Goal: Transaction & Acquisition: Purchase product/service

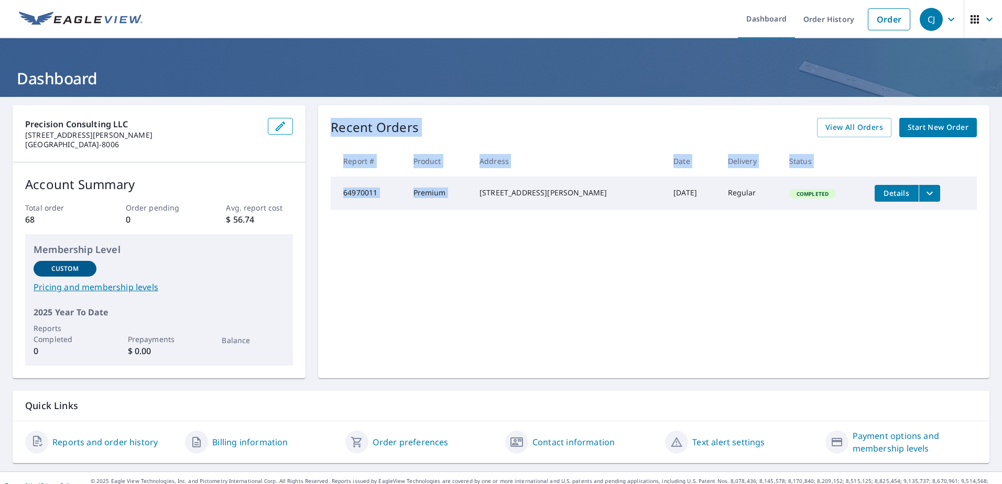
drag, startPoint x: 484, startPoint y: 188, endPoint x: 591, endPoint y: 225, distance: 113.2
click at [591, 225] on div "Recent Orders View All Orders Start New Order Report # Product Address Date Del…" at bounding box center [653, 241] width 671 height 273
drag, startPoint x: 591, startPoint y: 225, endPoint x: 571, endPoint y: 244, distance: 27.4
click at [571, 244] on div "Recent Orders View All Orders Start New Order Report # Product Address Date Del…" at bounding box center [653, 241] width 671 height 273
click at [563, 265] on div "Recent Orders View All Orders Start New Order Report # Product Address Date Del…" at bounding box center [653, 241] width 671 height 273
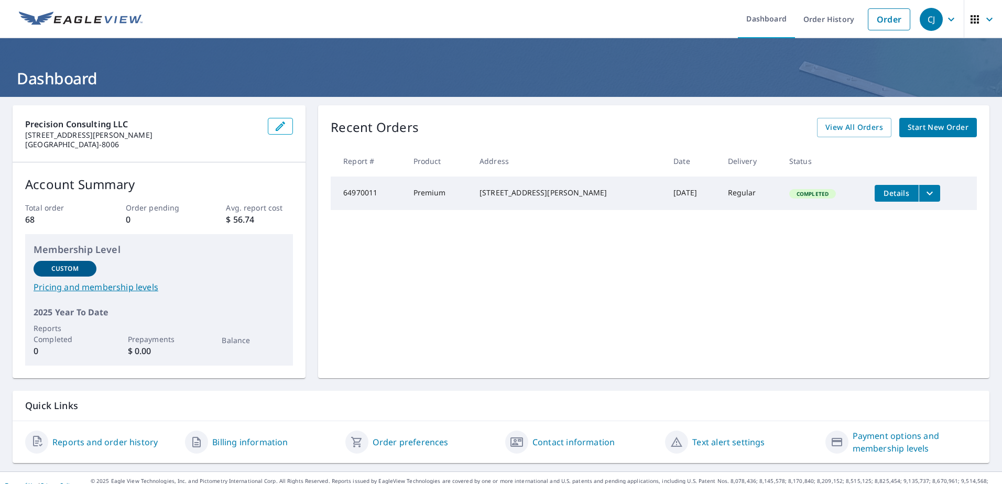
click at [920, 125] on span "Start New Order" at bounding box center [938, 127] width 61 height 13
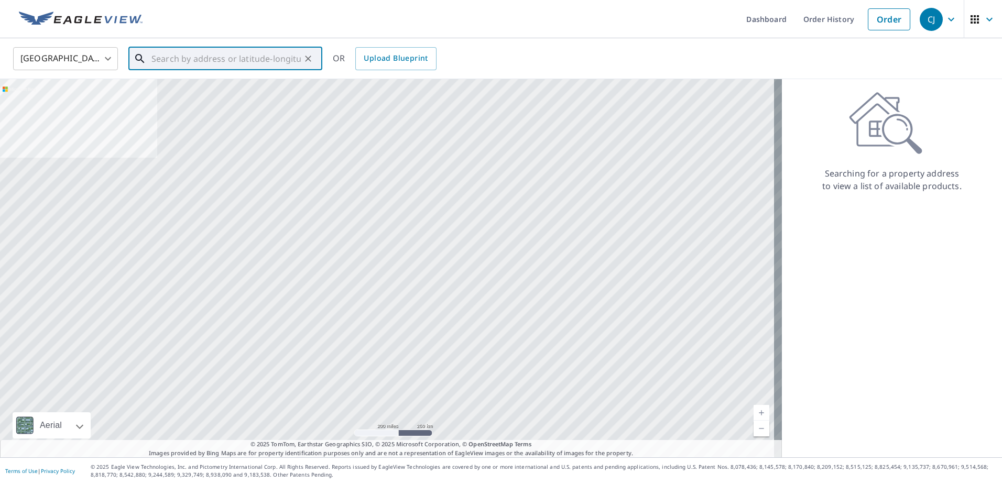
click at [210, 64] on input "text" at bounding box center [225, 58] width 149 height 29
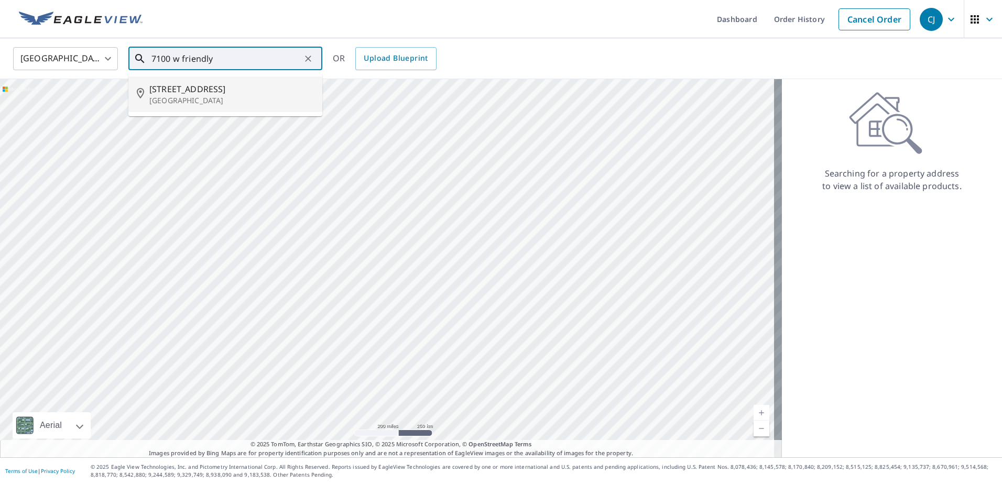
click at [269, 98] on p "[GEOGRAPHIC_DATA]" at bounding box center [231, 100] width 165 height 10
type input "[STREET_ADDRESS]"
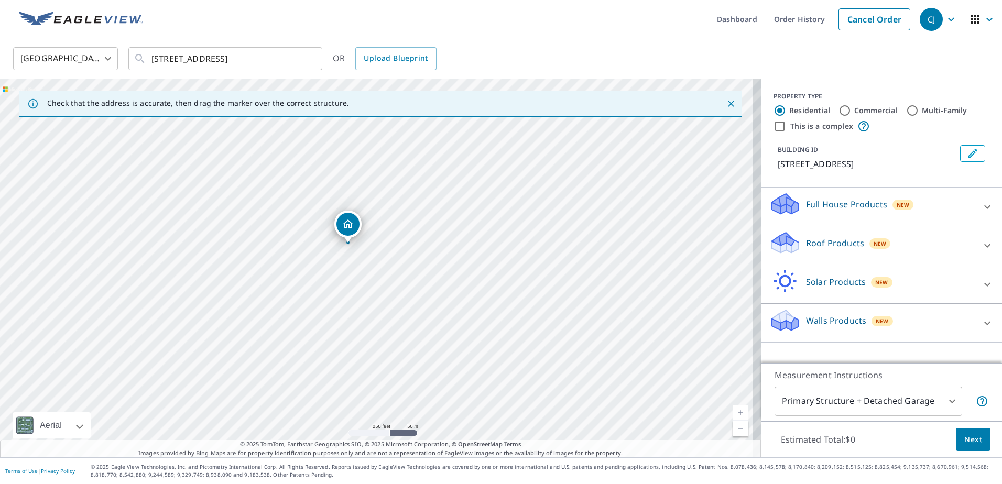
drag, startPoint x: 376, startPoint y: 246, endPoint x: 347, endPoint y: 222, distance: 37.2
click at [839, 111] on input "Commercial" at bounding box center [845, 110] width 13 height 13
radio input "true"
type input "4"
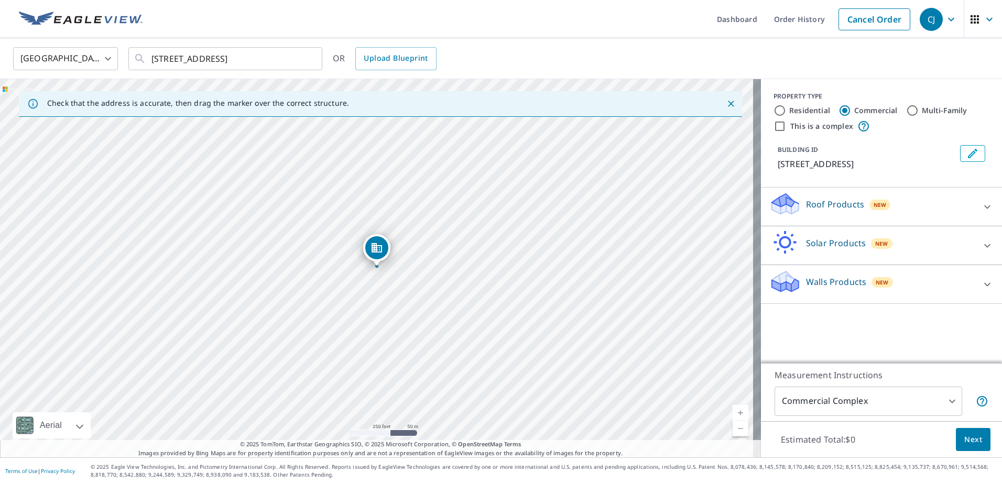
click at [806, 127] on label "This is a complex" at bounding box center [821, 126] width 63 height 10
click at [786, 127] on input "This is a complex" at bounding box center [780, 126] width 13 height 13
checkbox input "true"
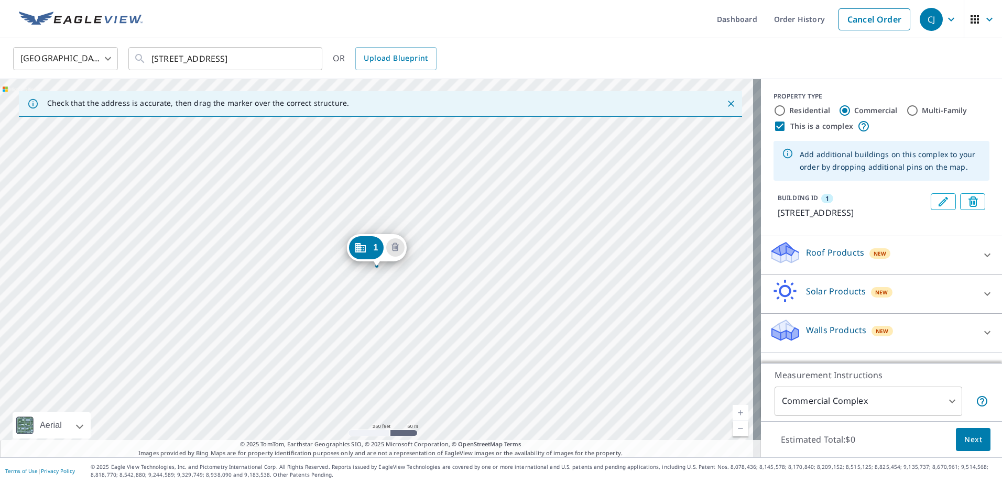
click at [374, 249] on span "1" at bounding box center [375, 248] width 5 height 8
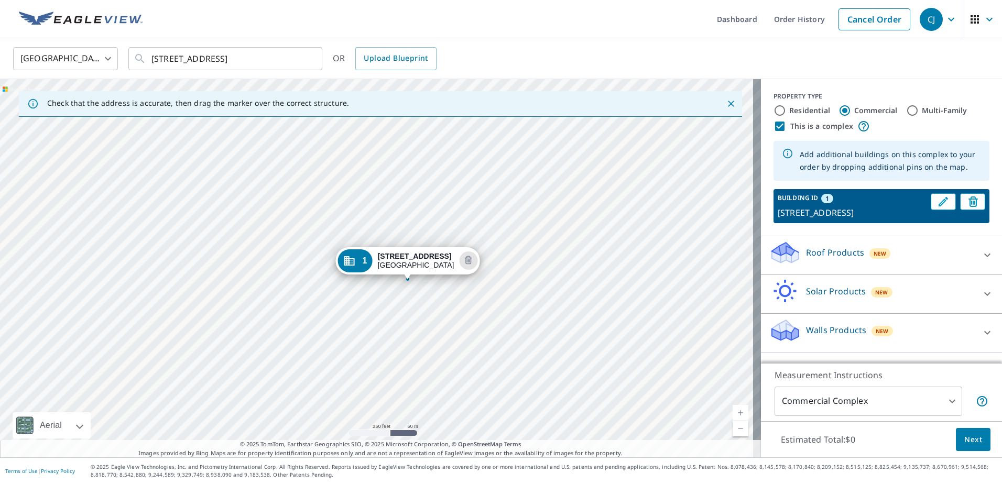
drag, startPoint x: 388, startPoint y: 248, endPoint x: 419, endPoint y: 261, distance: 33.6
click at [333, 251] on span "1" at bounding box center [333, 248] width 5 height 8
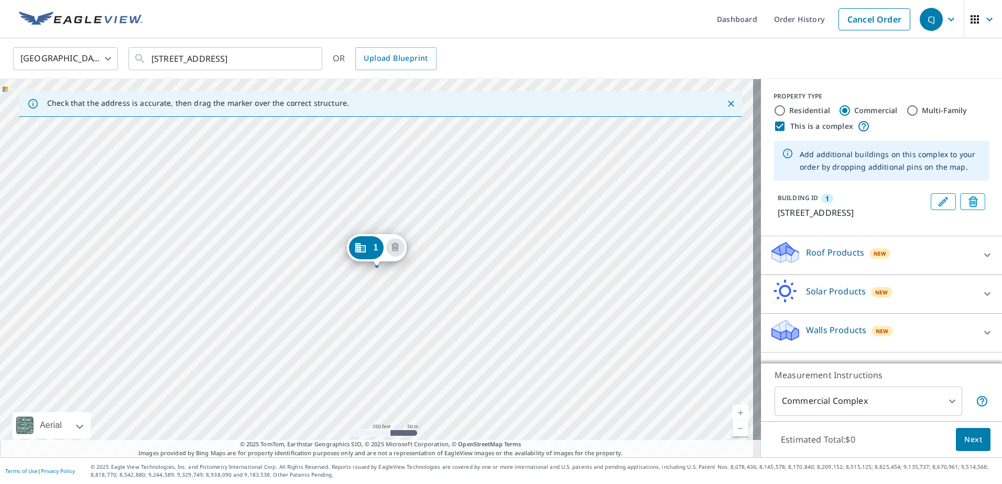
click at [371, 215] on div "1 [STREET_ADDRESS]" at bounding box center [380, 268] width 761 height 378
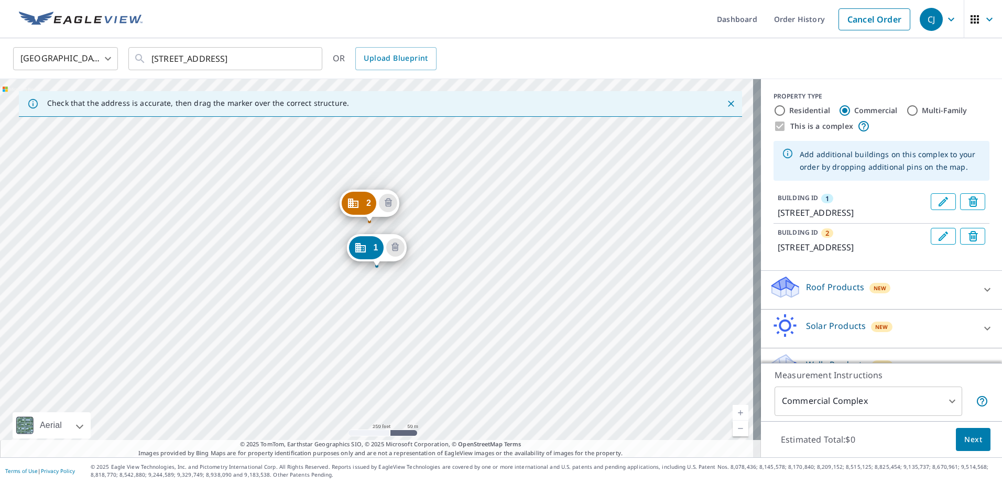
drag, startPoint x: 379, startPoint y: 183, endPoint x: 377, endPoint y: 191, distance: 8.5
click at [317, 209] on div "2 [STREET_ADDRESS] 1 [STREET_ADDRESS]" at bounding box center [380, 268] width 761 height 378
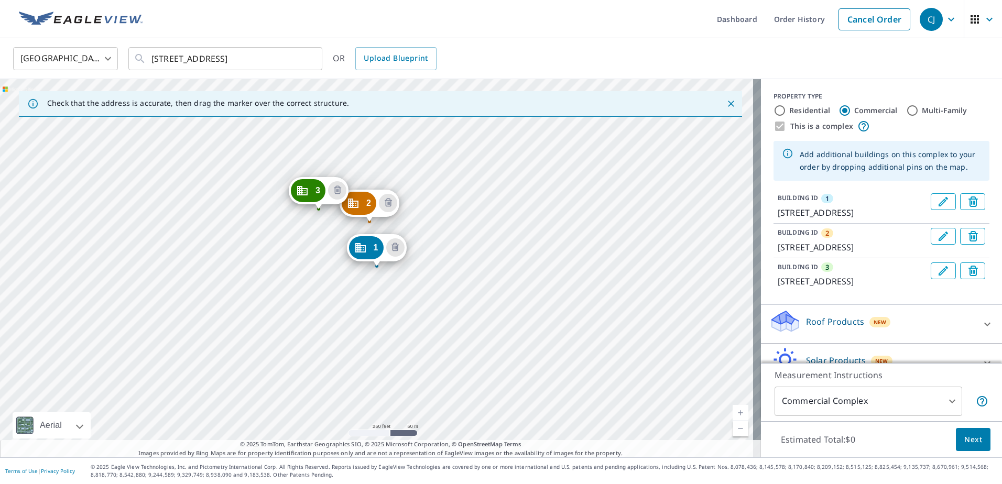
click at [307, 244] on div "2 [STREET_ADDRESS] 3 [STREET_ADDRESS] 1 [STREET_ADDRESS]" at bounding box center [380, 268] width 761 height 378
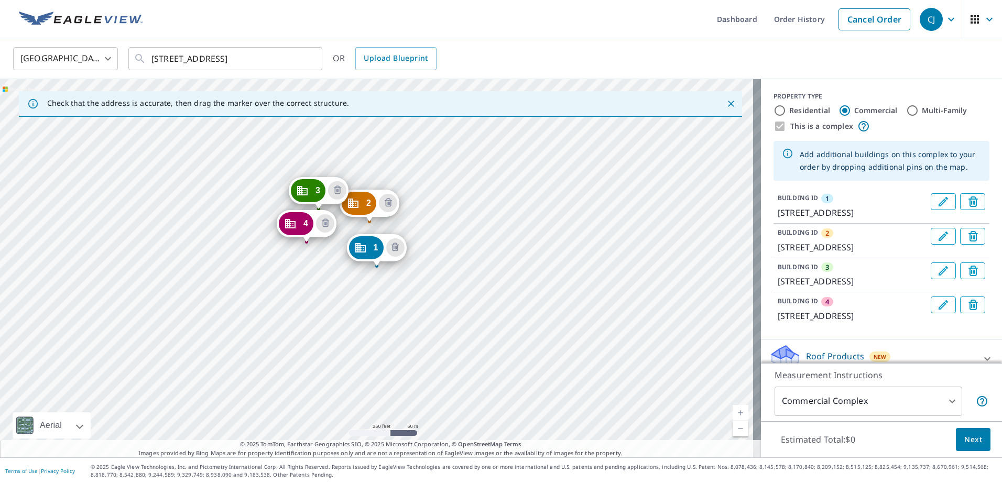
click at [316, 279] on div "2 [STREET_ADDRESS] 3 [STREET_ADDRESS] 4 [STREET_ADDRESS] 1 [STREET_ADDRESS]" at bounding box center [380, 268] width 761 height 378
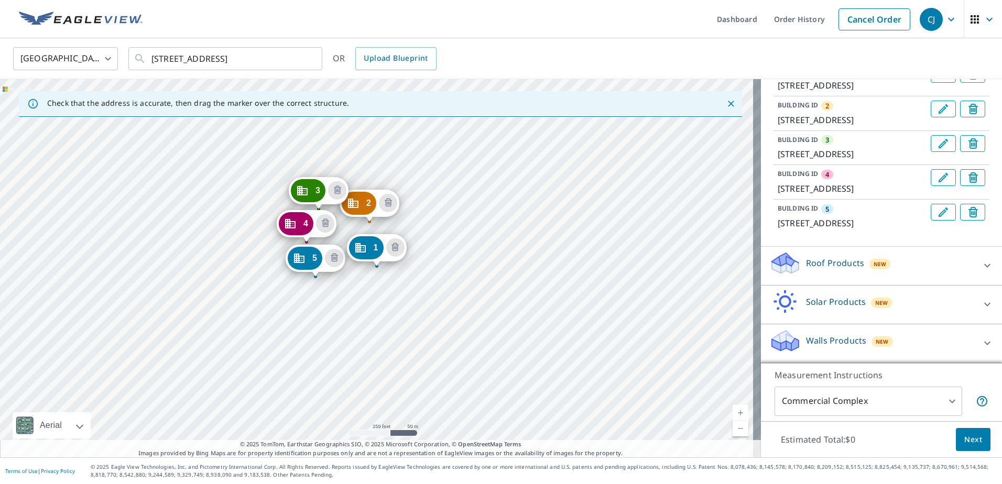
scroll to position [192, 0]
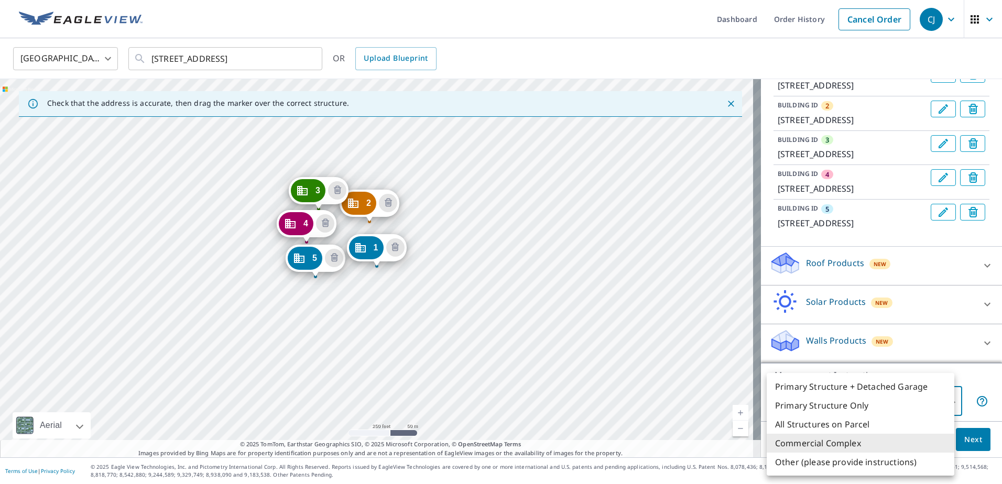
click at [921, 406] on body "CJ CJ Dashboard Order History Cancel Order CJ [GEOGRAPHIC_DATA] [GEOGRAPHIC_DAT…" at bounding box center [501, 242] width 1002 height 484
click at [349, 277] on div at bounding box center [501, 242] width 1002 height 484
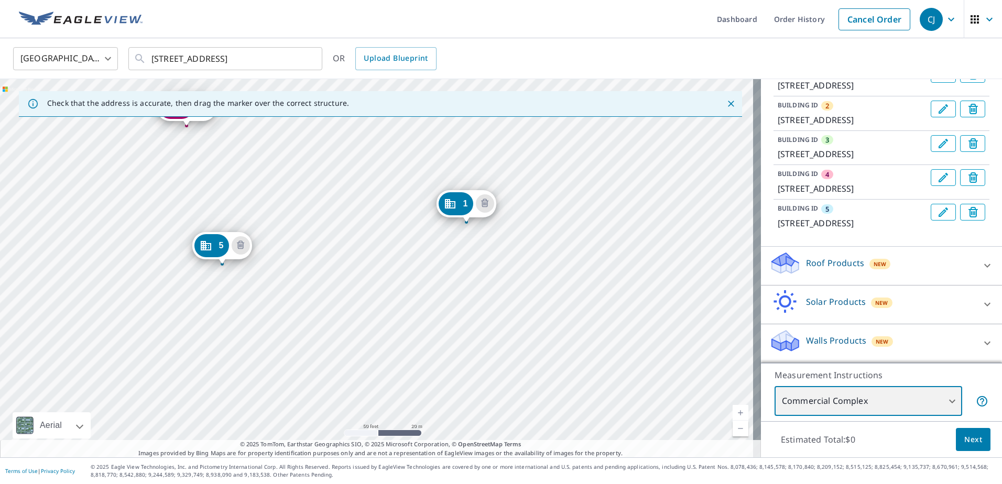
click at [361, 171] on div "2 [STREET_ADDRESS] 3 [STREET_ADDRESS] 4 [STREET_ADDRESS] 5 [STREET_ADDRESS] 1 […" at bounding box center [380, 268] width 761 height 378
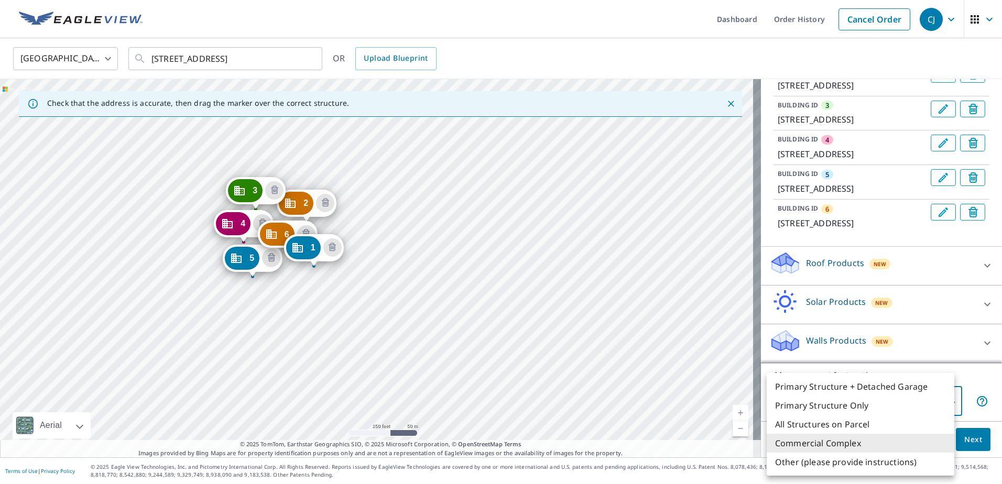
click at [881, 400] on body "CJ CJ Dashboard Order History Cancel Order CJ [GEOGRAPHIC_DATA] [GEOGRAPHIC_DAT…" at bounding box center [501, 242] width 1002 height 484
click at [849, 442] on li "Commercial Complex" at bounding box center [861, 443] width 188 height 19
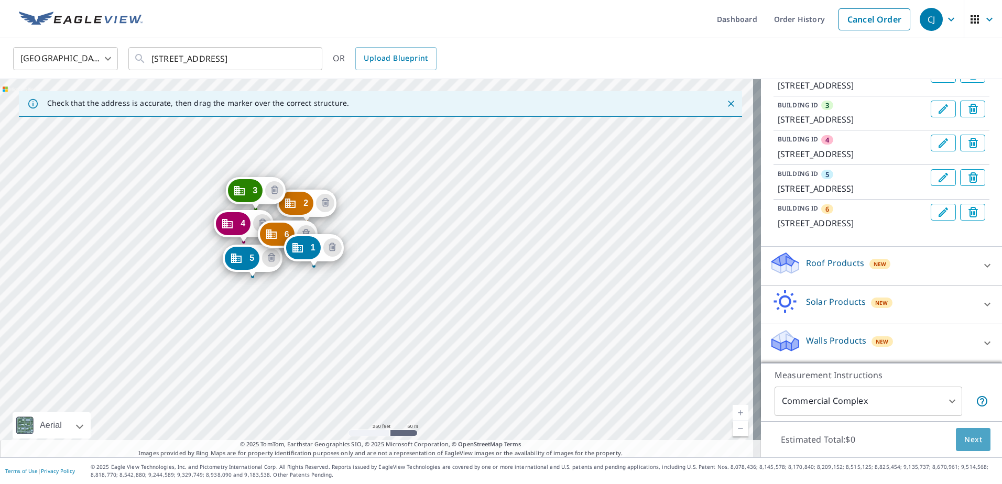
click at [964, 439] on span "Next" at bounding box center [973, 439] width 18 height 13
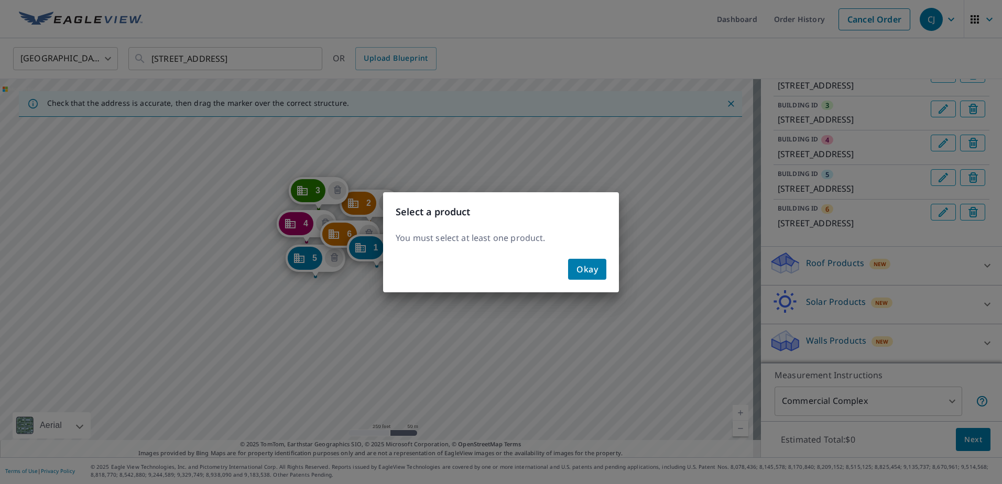
click at [586, 269] on span "Okay" at bounding box center [587, 269] width 21 height 15
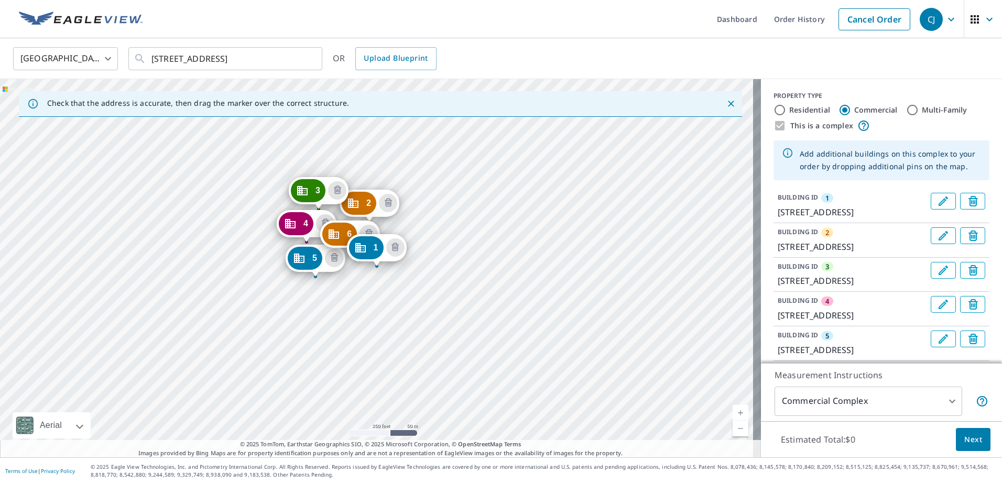
scroll to position [0, 0]
click at [834, 208] on p "[STREET_ADDRESS]" at bounding box center [852, 212] width 149 height 13
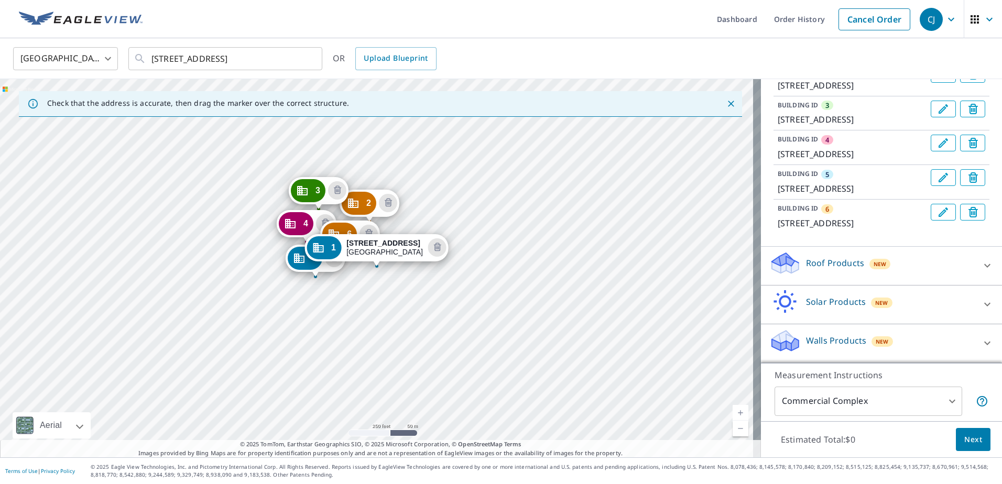
scroll to position [238, 0]
click at [859, 262] on div "Roof Products New" at bounding box center [871, 266] width 205 height 30
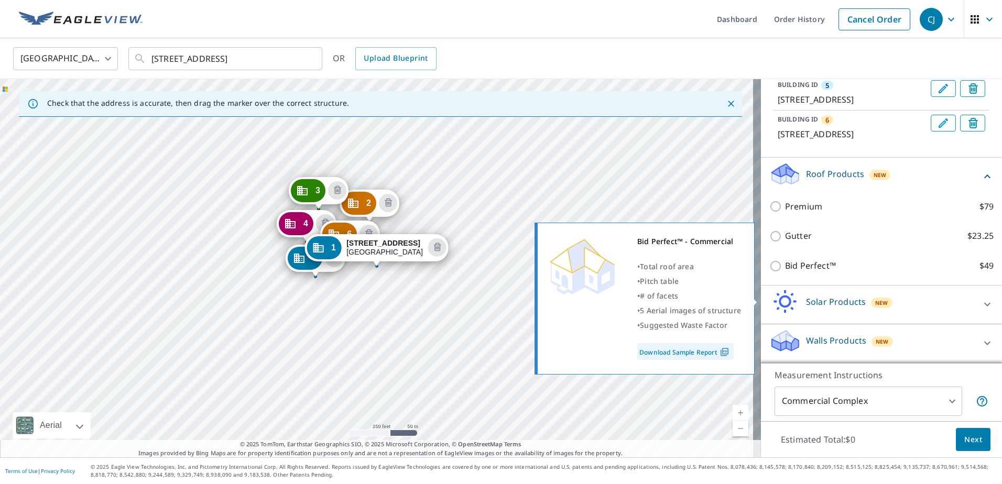
scroll to position [308, 0]
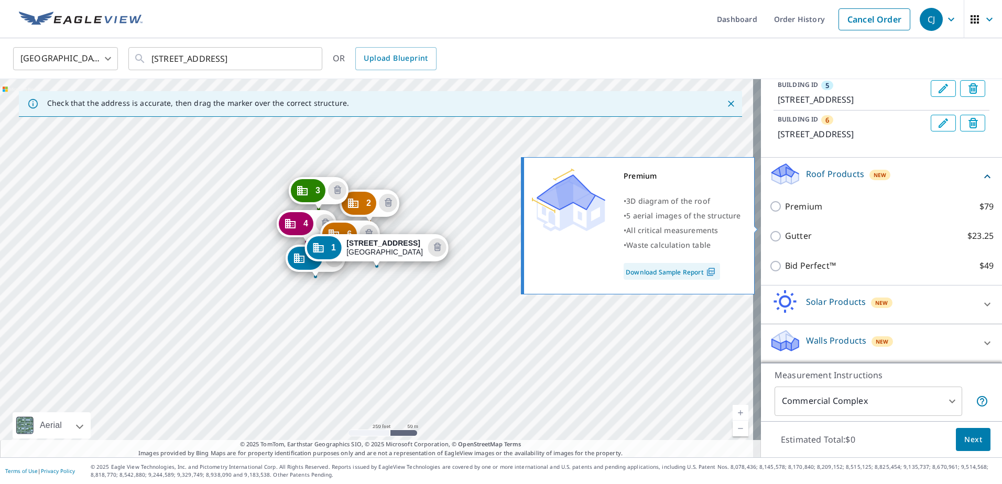
click at [769, 213] on input "Premium $79" at bounding box center [777, 206] width 16 height 13
checkbox input "true"
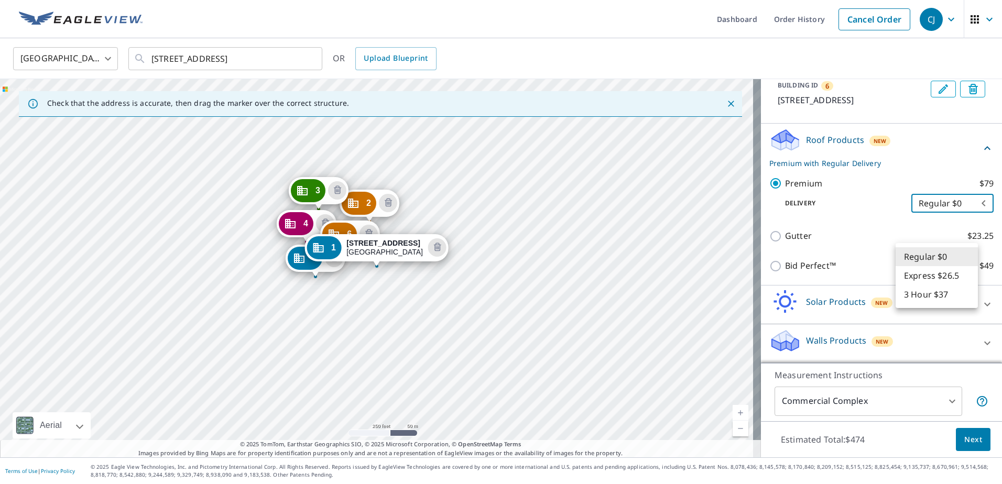
click at [934, 262] on body "CJ CJ Dashboard Order History Cancel Order CJ [GEOGRAPHIC_DATA] [GEOGRAPHIC_DAT…" at bounding box center [501, 242] width 1002 height 484
click at [912, 258] on li "Regular $0" at bounding box center [937, 256] width 82 height 19
click at [868, 222] on div "Premium $79 Delivery Regular $0 8 ​" at bounding box center [881, 195] width 224 height 53
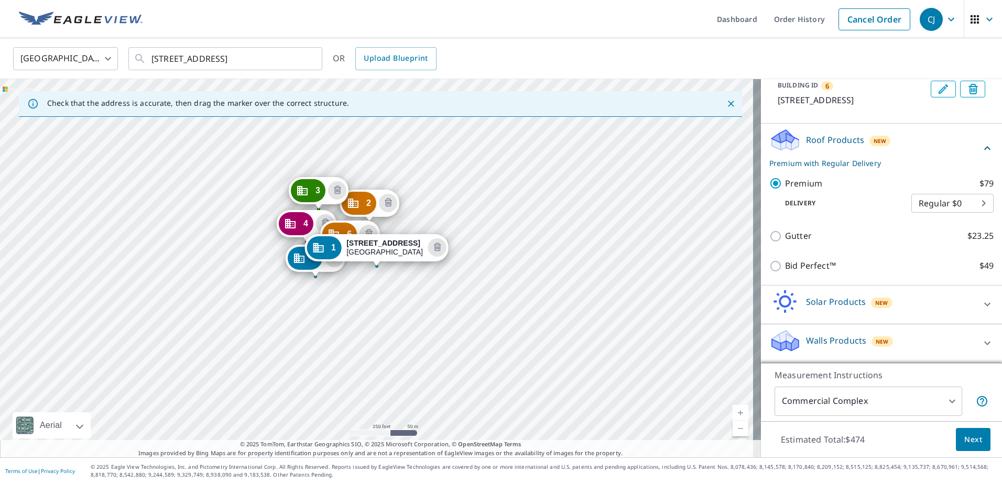
scroll to position [362, 0]
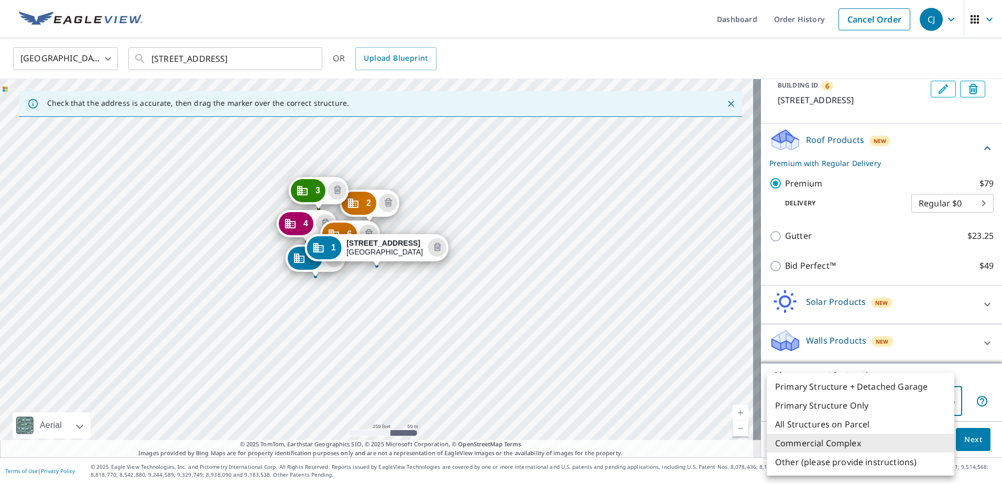
click at [882, 403] on body "CJ CJ Dashboard Order History Cancel Order CJ [GEOGRAPHIC_DATA] [GEOGRAPHIC_DAT…" at bounding box center [501, 242] width 1002 height 484
click at [864, 414] on li "Primary Structure Only" at bounding box center [861, 405] width 188 height 19
type input "2"
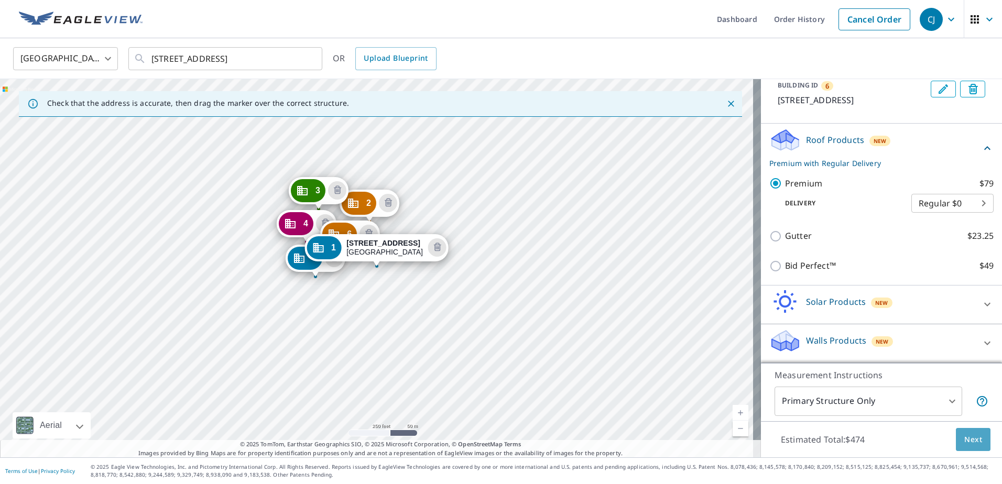
click at [956, 437] on button "Next" at bounding box center [973, 440] width 35 height 24
